Goal: Task Accomplishment & Management: Manage account settings

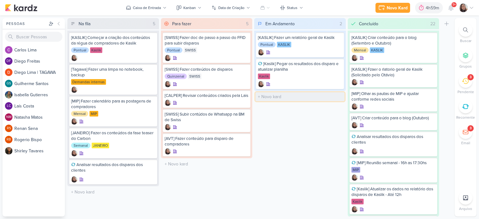
click at [278, 96] on input "text" at bounding box center [299, 96] width 89 height 9
type input "[KASLIK] Bsixando e ajustando a base de disparo"
click at [339, 96] on icon at bounding box center [337, 96] width 5 height 5
click at [469, 7] on icon at bounding box center [471, 7] width 5 height 5
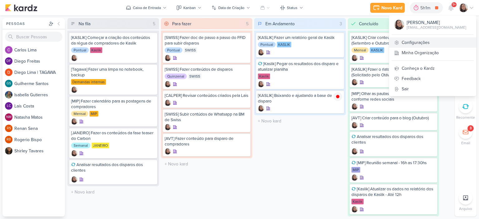
click at [408, 38] on link "Configurações" at bounding box center [432, 42] width 87 height 10
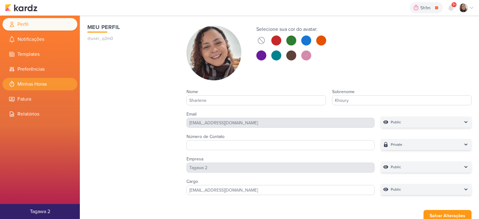
click at [44, 83] on li "Minhas Horas" at bounding box center [39, 84] width 75 height 12
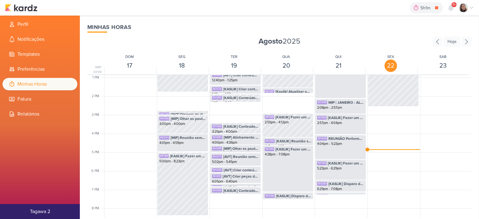
scroll to position [178, 0]
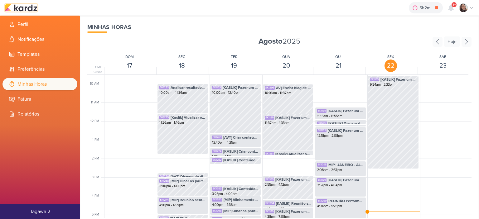
click at [17, 5] on img at bounding box center [21, 7] width 32 height 7
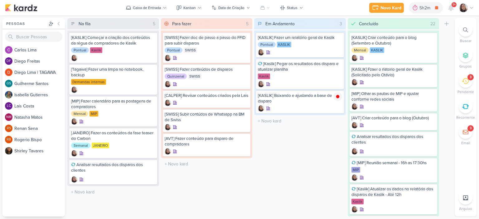
click at [468, 78] on div "3" at bounding box center [470, 77] width 6 height 6
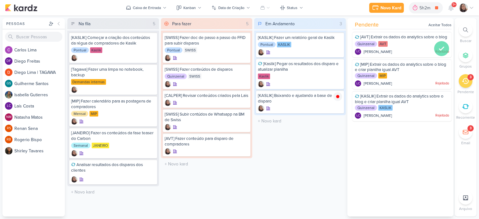
click at [440, 51] on icon at bounding box center [441, 48] width 7 height 7
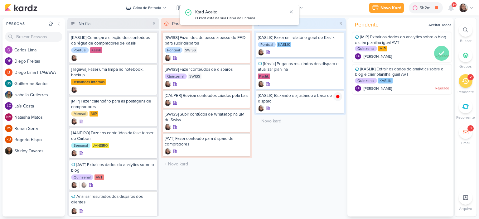
click at [440, 53] on icon at bounding box center [441, 53] width 4 height 3
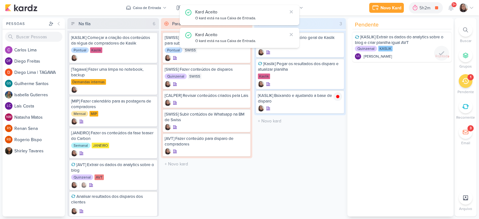
click at [440, 53] on icon at bounding box center [441, 53] width 4 height 3
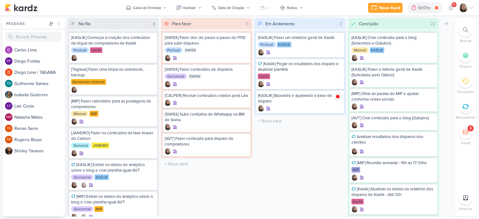
click at [472, 5] on div at bounding box center [466, 7] width 15 height 9
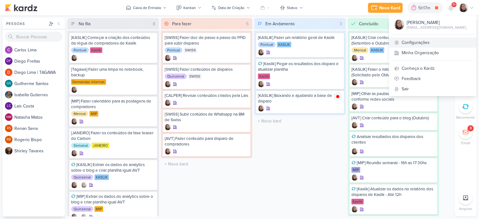
click at [421, 39] on link "Configurações" at bounding box center [432, 42] width 87 height 10
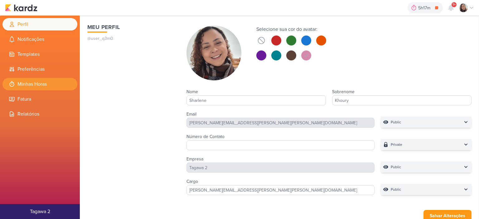
click at [42, 87] on li "Minhas Horas" at bounding box center [39, 84] width 75 height 12
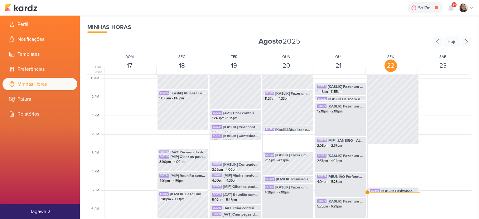
scroll to position [209, 0]
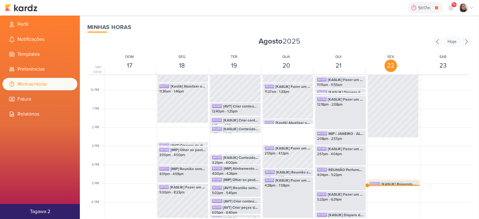
click at [385, 182] on span "[KASLIK] Bsixando e ajustando a base de disparo" at bounding box center [398, 184] width 35 height 6
select select "pm"
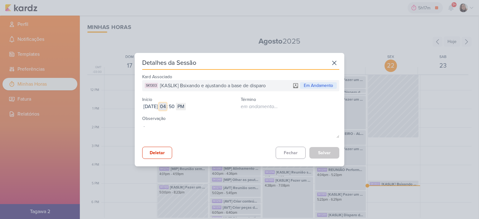
click at [166, 104] on input "04" at bounding box center [162, 106] width 7 height 7
type input "03"
click at [175, 104] on input "50" at bounding box center [171, 106] width 7 height 7
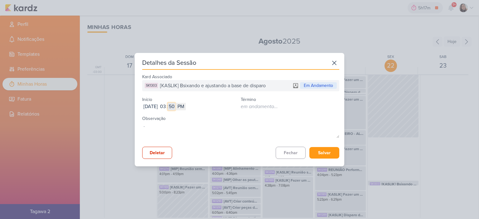
click at [175, 104] on input "50" at bounding box center [171, 106] width 7 height 7
type input "33"
click at [322, 154] on button "Salvar" at bounding box center [324, 153] width 30 height 12
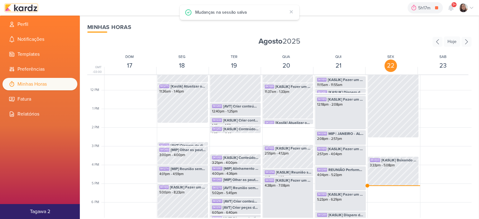
click at [31, 7] on img at bounding box center [21, 7] width 32 height 7
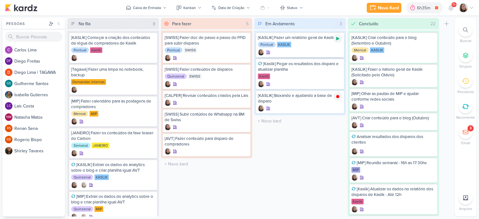
click at [335, 37] on icon at bounding box center [337, 38] width 5 height 5
click at [474, 5] on div "Novo Kard Ctrl + k 6h35m [KASLIK] Fazer um relatório geral de Kaslik 0h0m Hoje …" at bounding box center [239, 8] width 479 height 16
click at [471, 8] on icon at bounding box center [471, 8] width 3 height 2
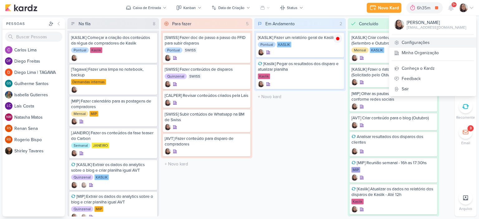
click at [406, 40] on link "Configurações" at bounding box center [432, 42] width 87 height 10
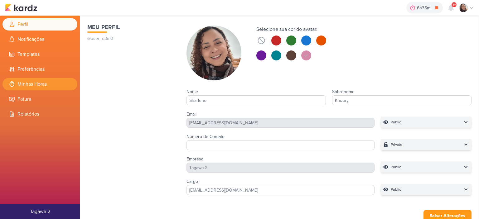
click at [47, 83] on li "Minhas Horas" at bounding box center [39, 84] width 75 height 12
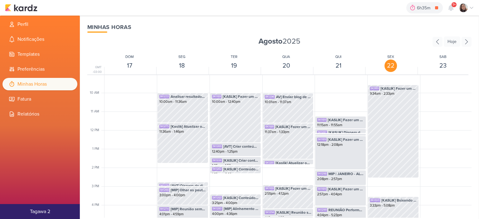
scroll to position [272, 0]
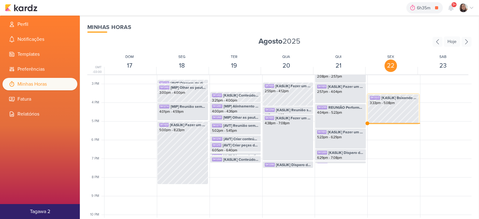
click at [395, 113] on div "SK1303 [KASLIK] Bsixando e ajustando a base de disparo 3:33pm - 5:08pm" at bounding box center [393, 109] width 51 height 30
select select "pm"
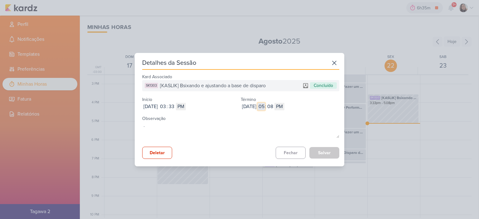
click at [265, 108] on input "05" at bounding box center [260, 106] width 7 height 7
type input "04"
click at [274, 106] on input "08" at bounding box center [269, 106] width 7 height 7
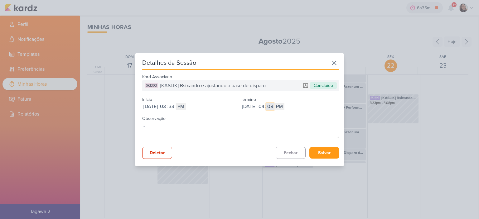
click at [274, 106] on input "08" at bounding box center [269, 106] width 7 height 7
type input "05"
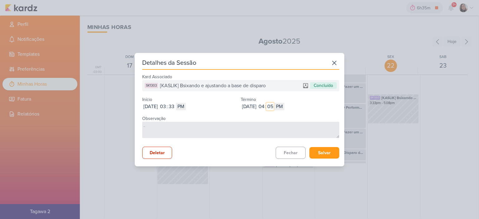
type input "0"
type input "51"
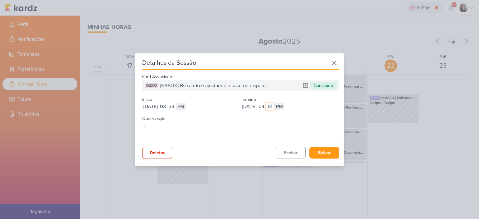
type input "51"
click at [324, 160] on div "Detalhes da Sessão Kard Associado SK1303 [KASLIK] Bsixando e ajustando a base d…" at bounding box center [239, 109] width 209 height 113
click at [325, 155] on button "Salvar" at bounding box center [324, 153] width 30 height 12
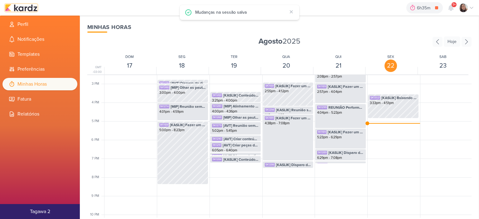
click at [34, 7] on img at bounding box center [21, 7] width 32 height 7
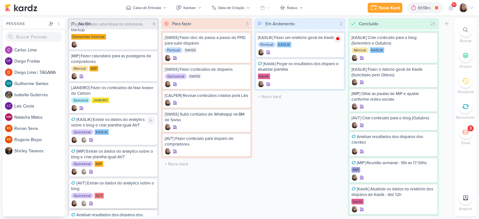
scroll to position [75, 0]
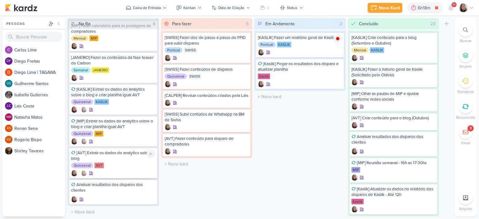
click at [113, 160] on div "[AVT] Extrair os dados do analytics sobre o blog" at bounding box center [113, 155] width 84 height 11
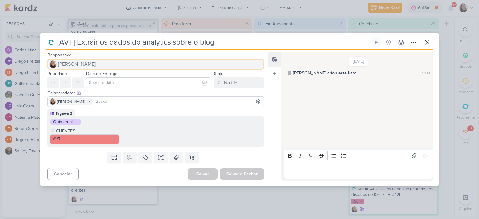
click at [80, 60] on button "[PERSON_NAME]" at bounding box center [155, 64] width 216 height 11
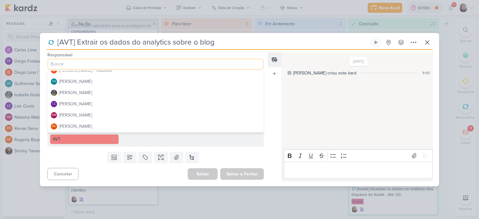
scroll to position [30, 0]
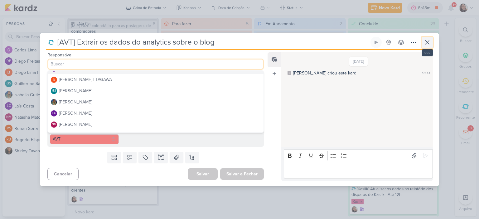
click at [431, 42] on button at bounding box center [426, 42] width 11 height 11
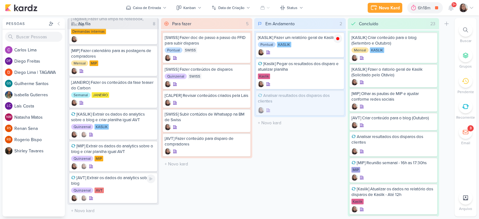
scroll to position [49, 0]
